Goal: Task Accomplishment & Management: Complete application form

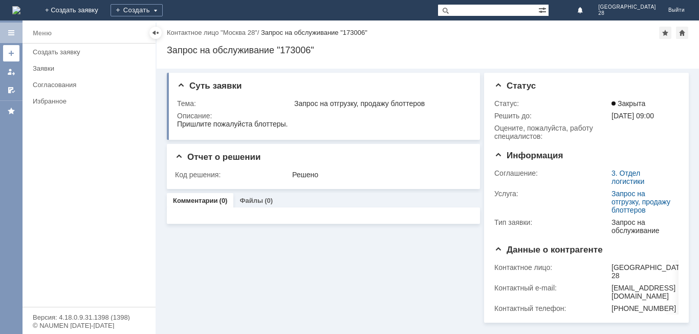
click at [10, 55] on div at bounding box center [11, 53] width 8 height 8
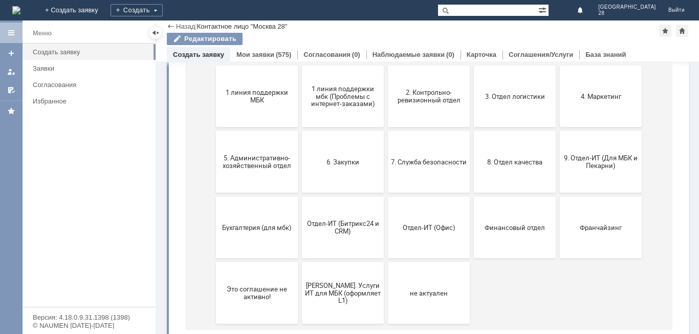
scroll to position [132, 0]
click at [252, 237] on button "Бухгалтерия (для мбк)" at bounding box center [257, 225] width 82 height 61
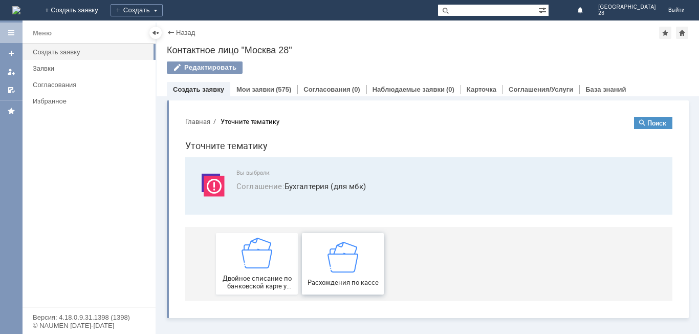
click at [335, 251] on img at bounding box center [342, 256] width 31 height 31
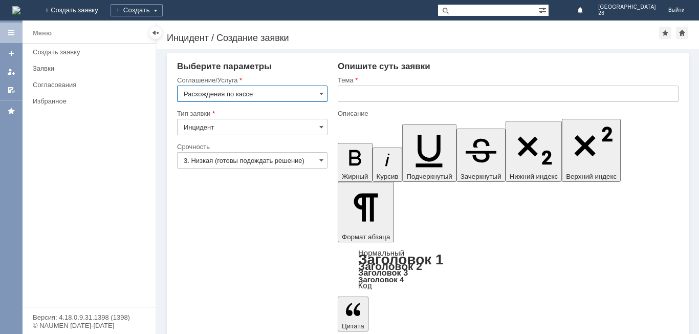
click at [354, 92] on input "text" at bounding box center [508, 93] width 341 height 16
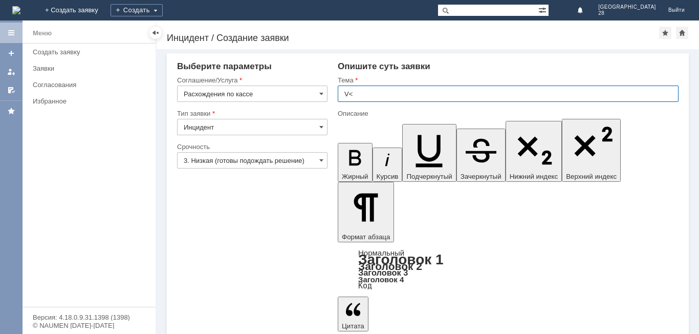
type input "V"
type input "МБК - 28 Расхождение по кассе"
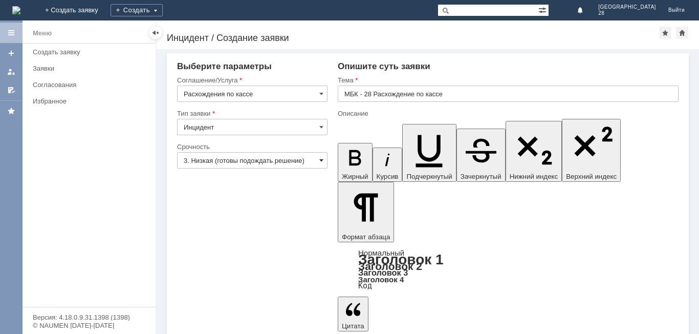
click at [320, 157] on span at bounding box center [321, 160] width 4 height 8
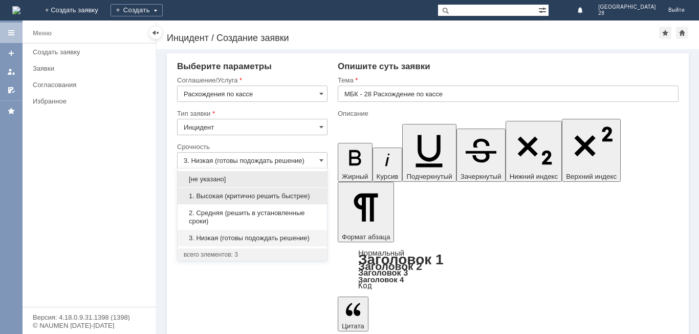
click at [227, 196] on span "1. Высокая (критично решить быстрее)" at bounding box center [252, 196] width 137 height 8
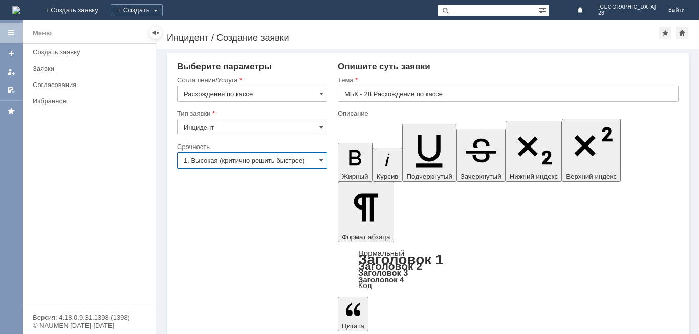
type input "1. Высокая (критично решить быстрее)"
